Goal: Task Accomplishment & Management: Manage account settings

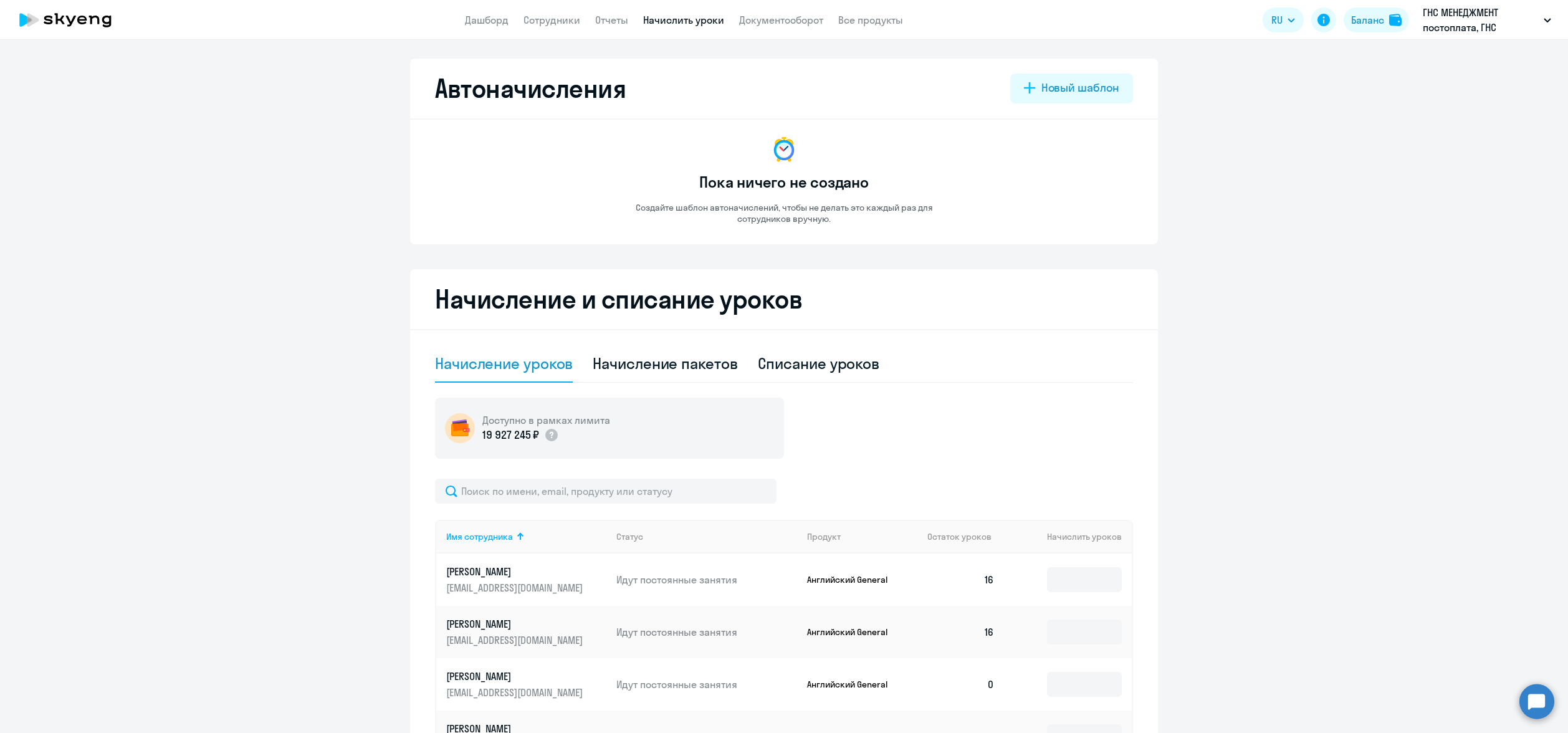
select select "10"
click at [1289, 295] on ng-component "Автоначисления Новый шаблон Пока ничего не создано Создайте шаблон автоначислен…" at bounding box center [784, 543] width 1568 height 968
click at [1452, 23] on p "ГНС МЕНЕДЖМЕНТ постоплата, ГНС МЕНЕДЖМЕНТ, ООО" at bounding box center [1480, 20] width 116 height 30
click at [1444, 58] on li "ИТС постоплата, ИТС, ООО" at bounding box center [1428, 58] width 257 height 31
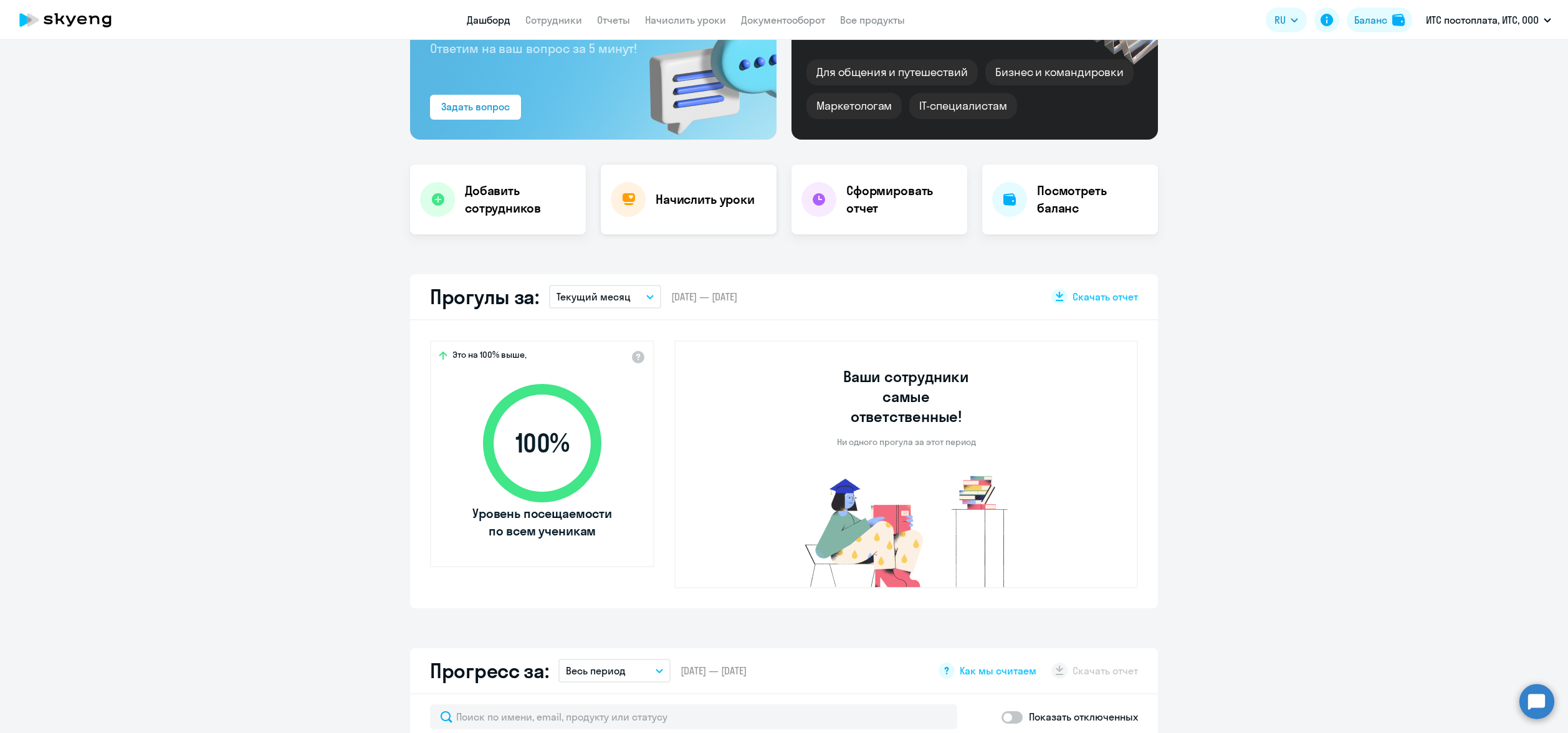
scroll to position [125, 0]
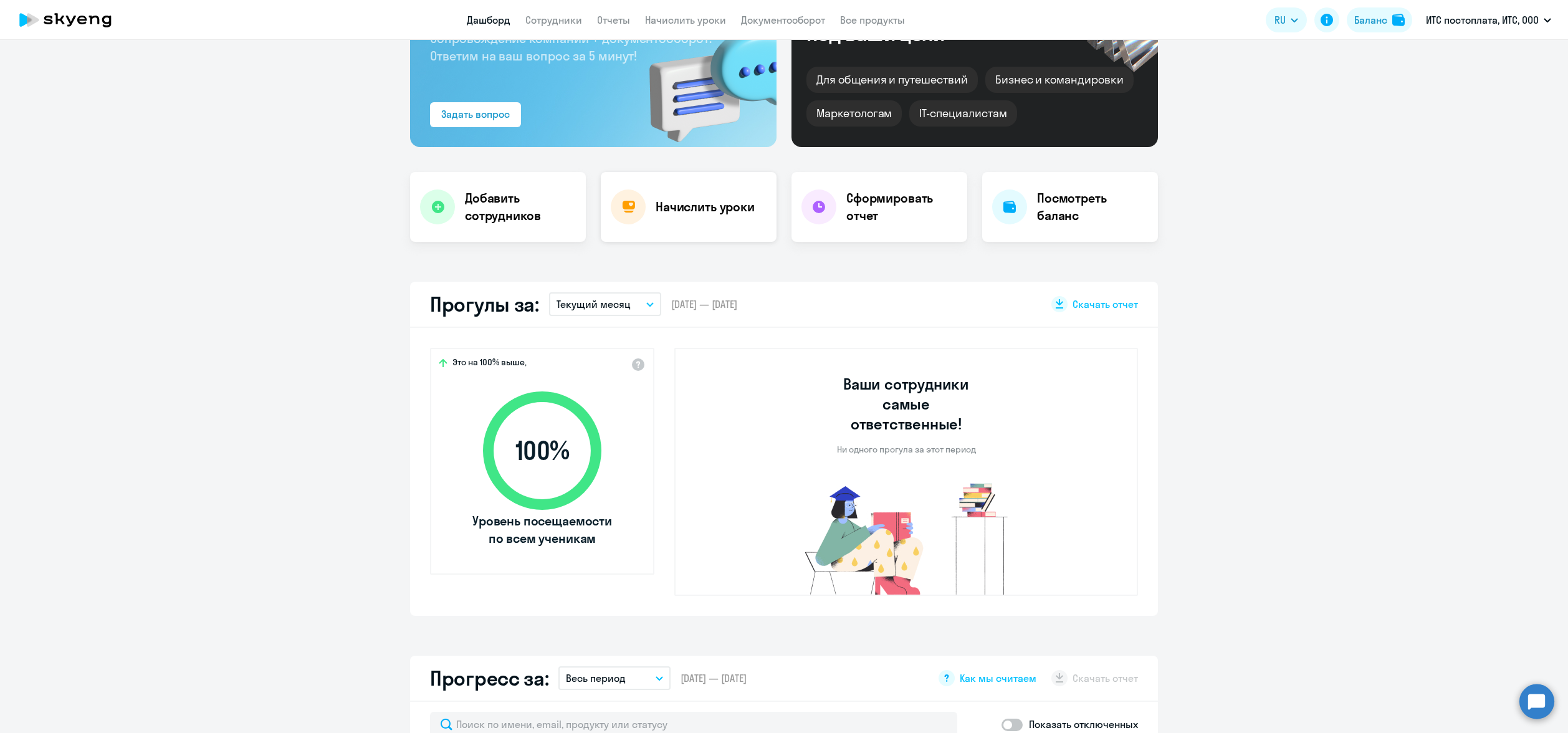
select select "30"
click at [698, 223] on div "Начислить уроки" at bounding box center [688, 206] width 176 height 69
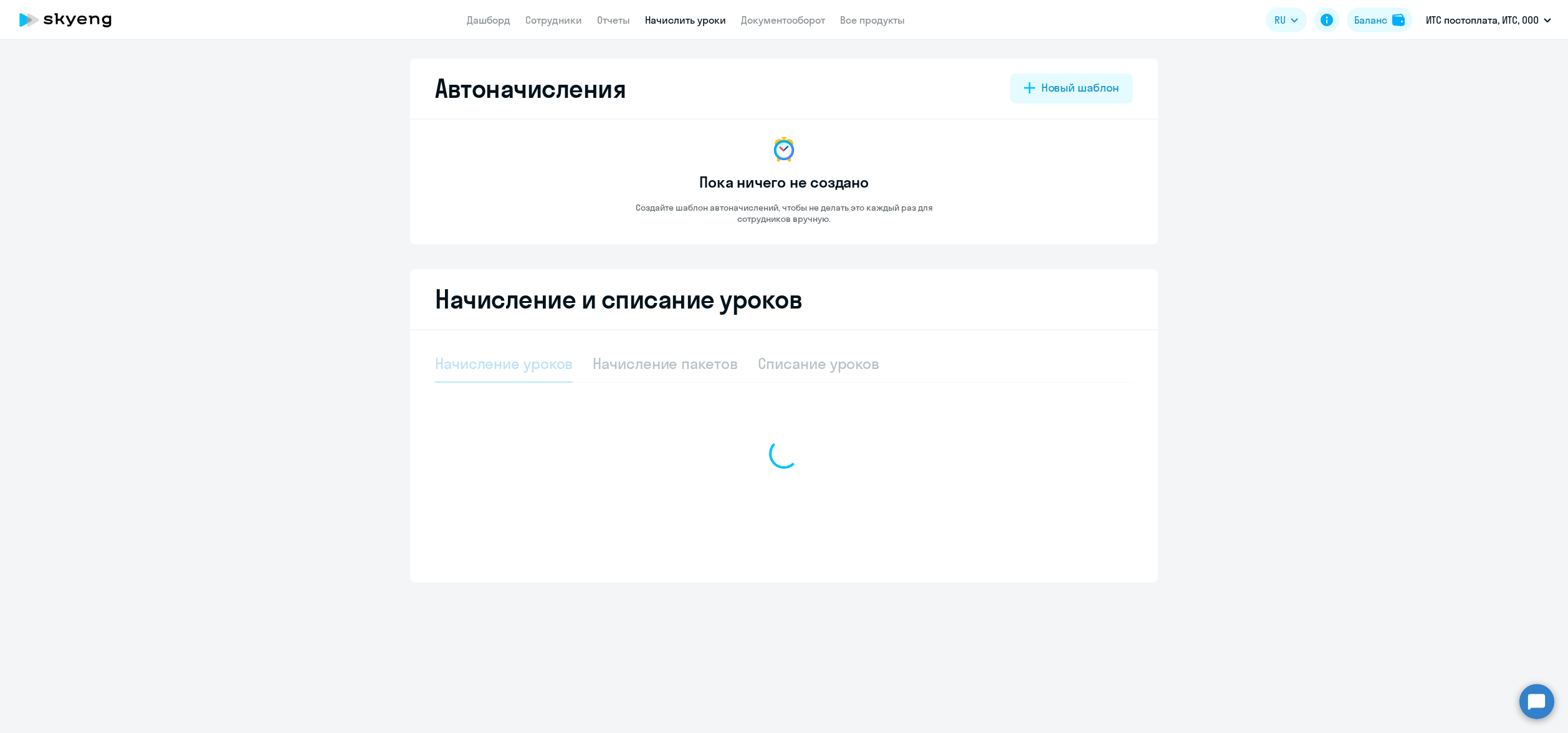
select select "10"
